Goal: Book appointment/travel/reservation

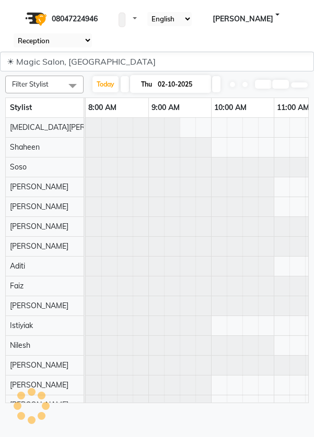
select select "56"
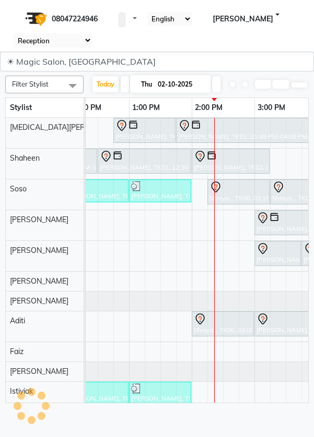
scroll to position [0, 265]
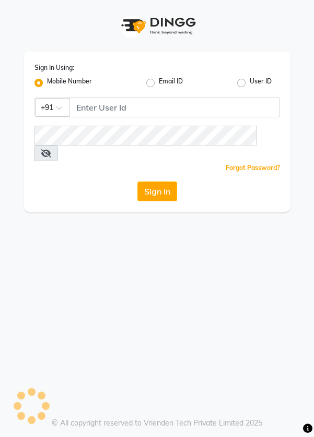
select select "56"
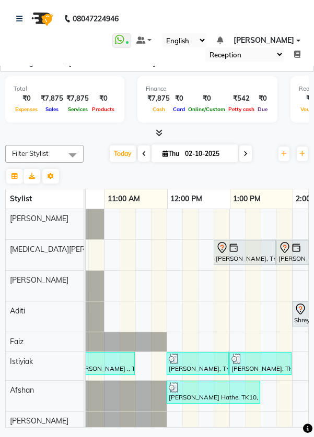
scroll to position [0, 170]
click at [178, 226] on td at bounding box center [174, 421] width 16 height 424
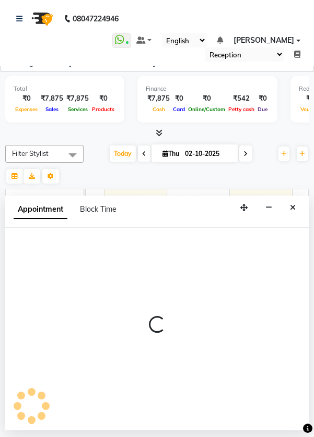
select select "62296"
select select "720"
select select "tentative"
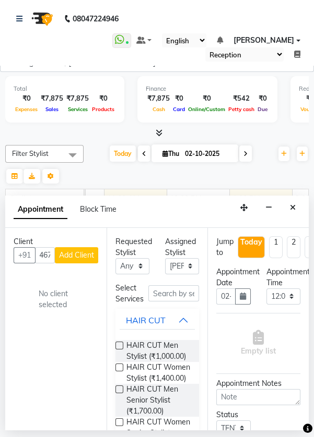
scroll to position [0, 34]
type input "9664440467"
click at [78, 255] on span "Add Client" at bounding box center [76, 254] width 35 height 9
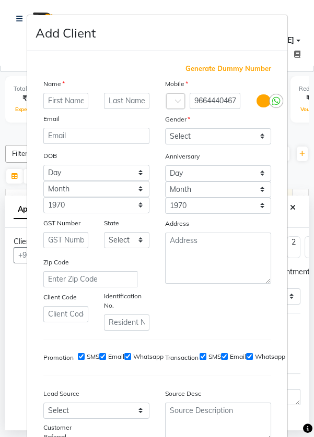
scroll to position [0, 0]
type input "Leena"
click at [122, 101] on input "text" at bounding box center [126, 101] width 45 height 16
type input "[PERSON_NAME]"
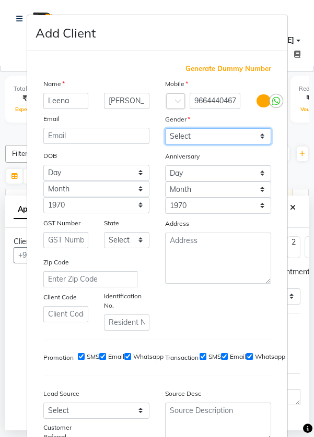
click at [234, 134] on select "Select [DEMOGRAPHIC_DATA] [DEMOGRAPHIC_DATA] Other Prefer Not To Say" at bounding box center [218, 136] width 106 height 16
select select "[DEMOGRAPHIC_DATA]"
click at [165, 128] on select "Select [DEMOGRAPHIC_DATA] [DEMOGRAPHIC_DATA] Other Prefer Not To Say" at bounding box center [218, 136] width 106 height 16
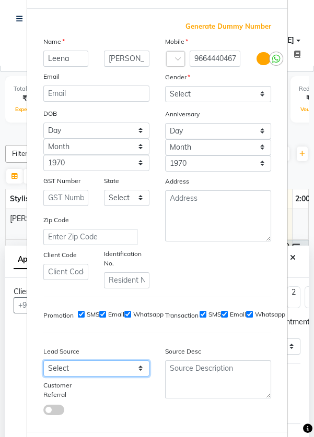
click at [118, 370] on select "Select Walk-in Referral Internet Friend Word of Mouth Advertisement Facebook Ju…" at bounding box center [96, 369] width 106 height 16
select select "49756"
click at [43, 361] on select "Select Walk-in Referral Internet Friend Word of Mouth Advertisement Facebook Ju…" at bounding box center [96, 369] width 106 height 16
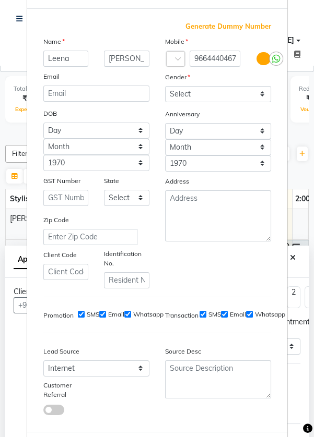
select select
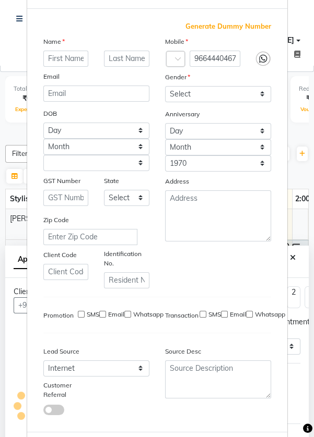
select select
checkbox input "false"
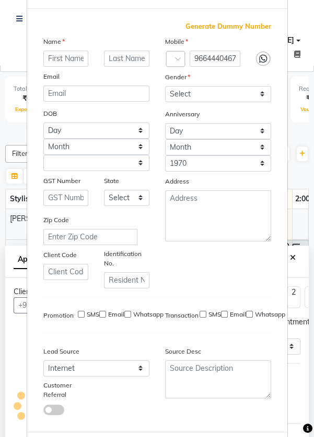
checkbox input "false"
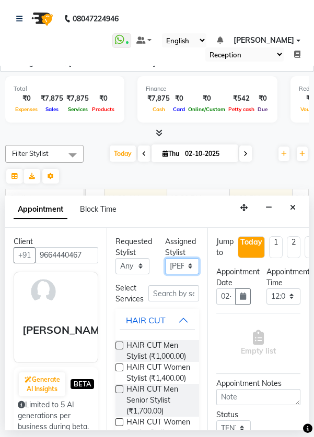
click at [175, 265] on select "Select [PERSON_NAME] [PERSON_NAME] Istiyiak [MEDICAL_DATA] [PERSON_NAME] [PERSO…" at bounding box center [182, 266] width 34 height 16
click at [165, 258] on select "Select [PERSON_NAME] [PERSON_NAME] Istiyiak [MEDICAL_DATA] [PERSON_NAME] [PERSO…" at bounding box center [182, 266] width 34 height 16
click at [164, 291] on input "text" at bounding box center [173, 293] width 51 height 16
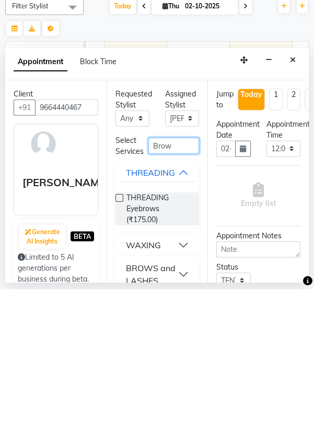
scroll to position [17, 0]
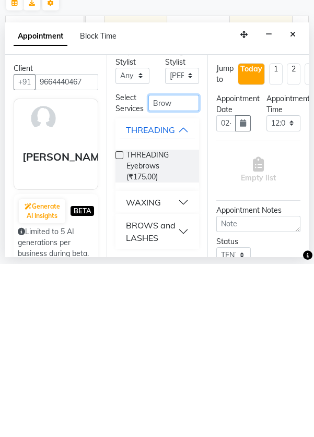
type input "Brow"
click at [177, 401] on div "BROWS and LASHES" at bounding box center [152, 404] width 53 height 25
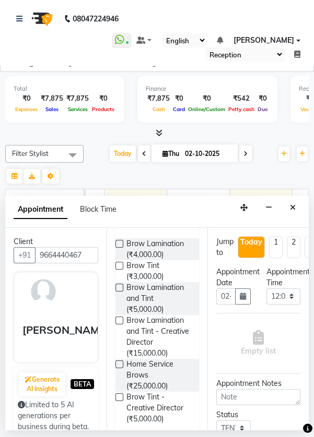
scroll to position [220, 0]
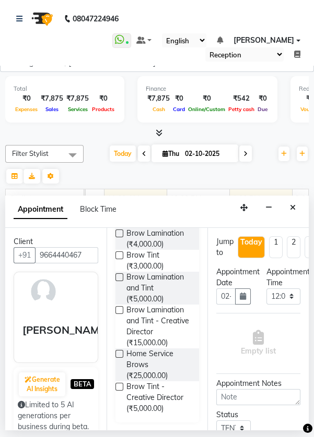
click at [119, 308] on label at bounding box center [119, 310] width 8 height 8
click at [119, 308] on input "checkbox" at bounding box center [118, 311] width 7 height 7
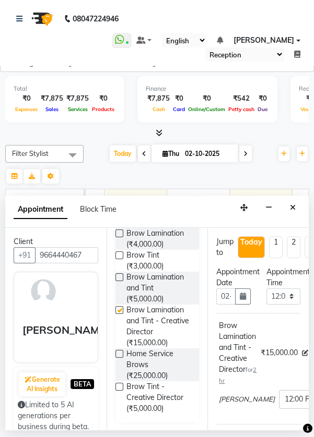
checkbox input "false"
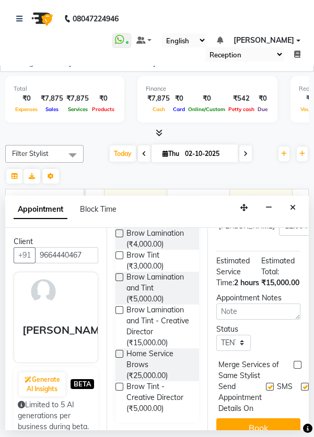
scroll to position [189, 0]
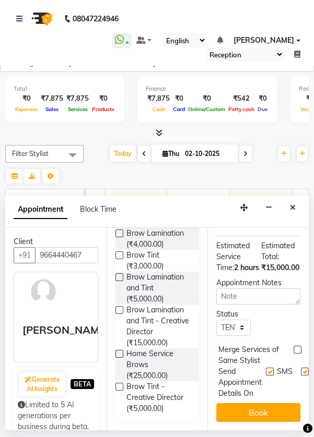
click at [269, 410] on button "Book" at bounding box center [258, 412] width 84 height 19
